Goal: Transaction & Acquisition: Subscribe to service/newsletter

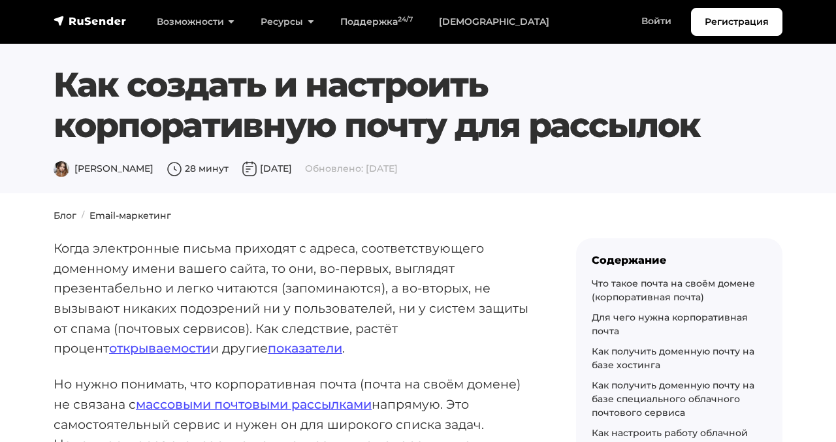
click at [482, 3] on nav "Регистрация Возможности Конструктор писем Формы подписки A/B–тестирование API и…" at bounding box center [418, 22] width 836 height 44
click at [481, 6] on nav "Регистрация Возможности Конструктор писем Формы подписки A/B–тестирование API и…" at bounding box center [418, 22] width 836 height 44
click at [459, 27] on link "[DEMOGRAPHIC_DATA]" at bounding box center [494, 21] width 137 height 27
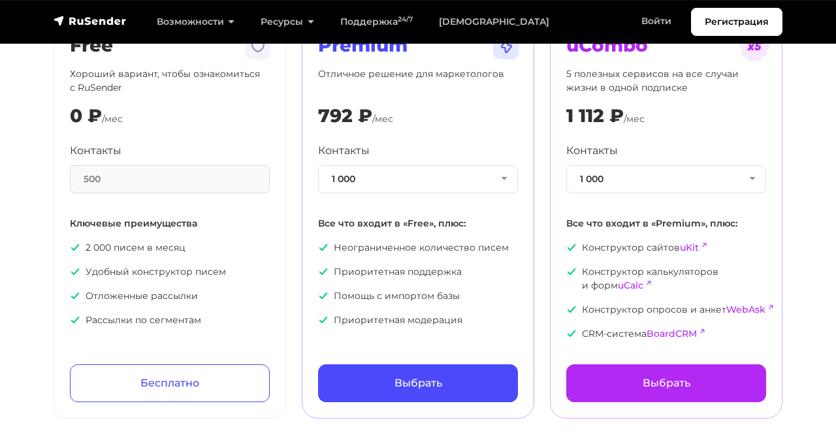
scroll to position [128, 0]
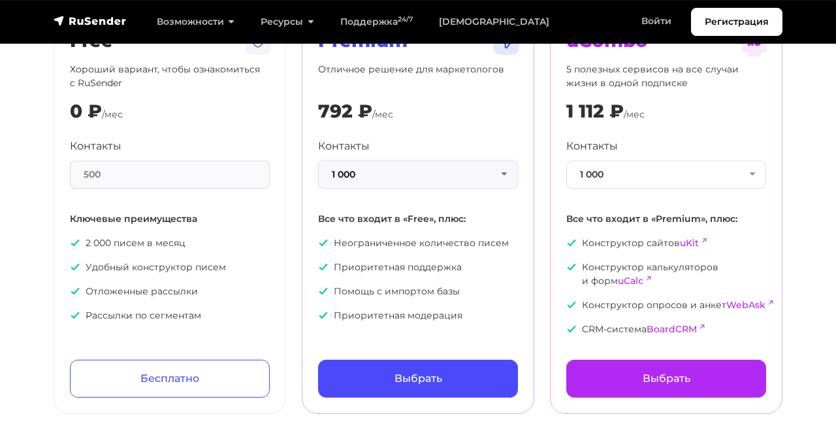
click at [431, 176] on button "1 000" at bounding box center [418, 175] width 200 height 28
